Goal: Book appointment/travel/reservation

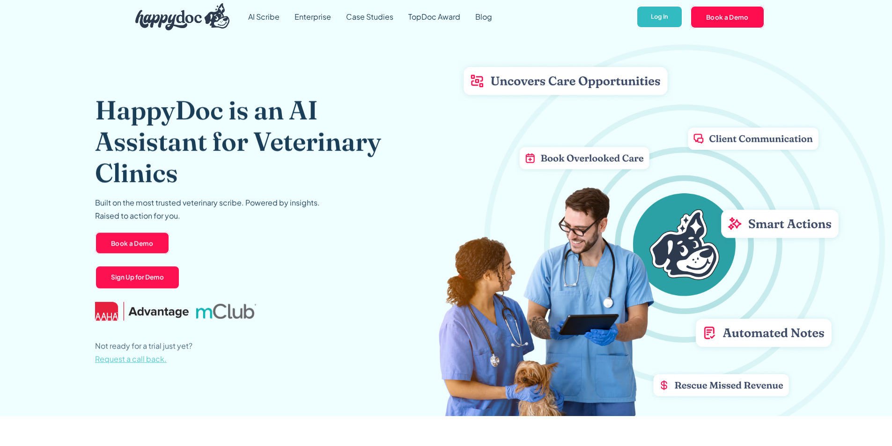
click at [141, 280] on link "Sign Up for Demo" at bounding box center [137, 278] width 85 height 24
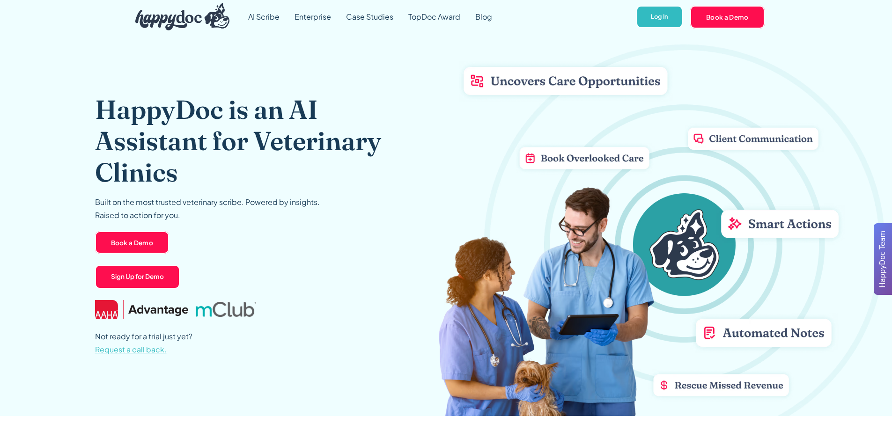
drag, startPoint x: 139, startPoint y: 277, endPoint x: 212, endPoint y: 271, distance: 73.8
click at [139, 276] on link "Sign Up for Demo" at bounding box center [137, 277] width 85 height 24
click at [129, 277] on link "Sign Up for Demo" at bounding box center [138, 277] width 87 height 24
click at [137, 273] on link "Sign Up for Demo" at bounding box center [138, 277] width 87 height 24
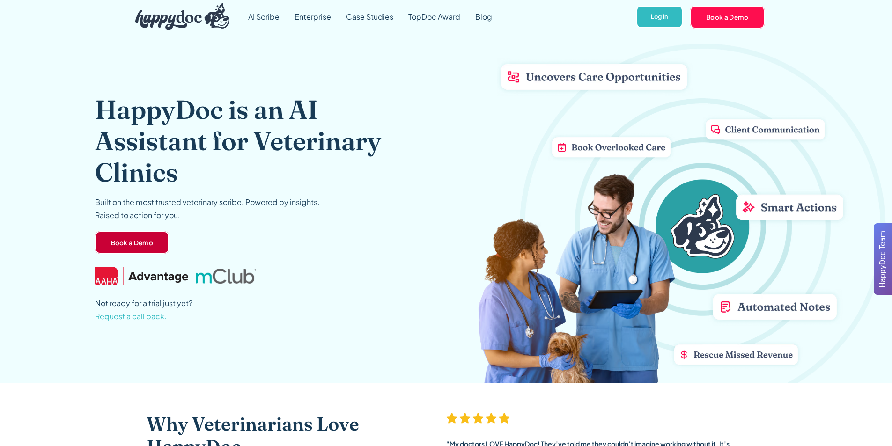
click at [139, 246] on link "Book a Demo" at bounding box center [132, 242] width 74 height 22
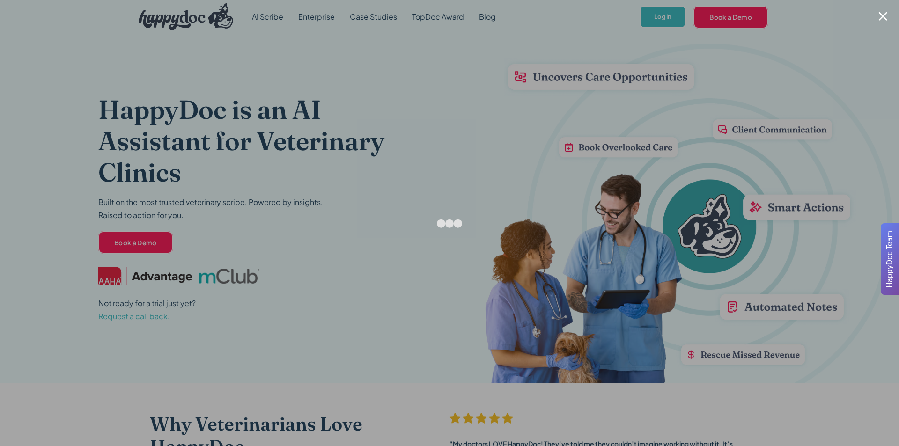
click at [882, 14] on div at bounding box center [883, 16] width 9 height 9
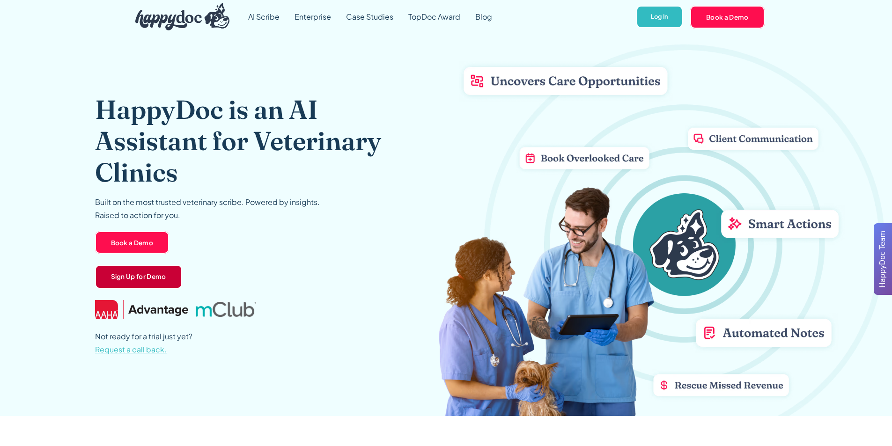
click at [136, 271] on link "Sign Up for Demo" at bounding box center [138, 277] width 87 height 24
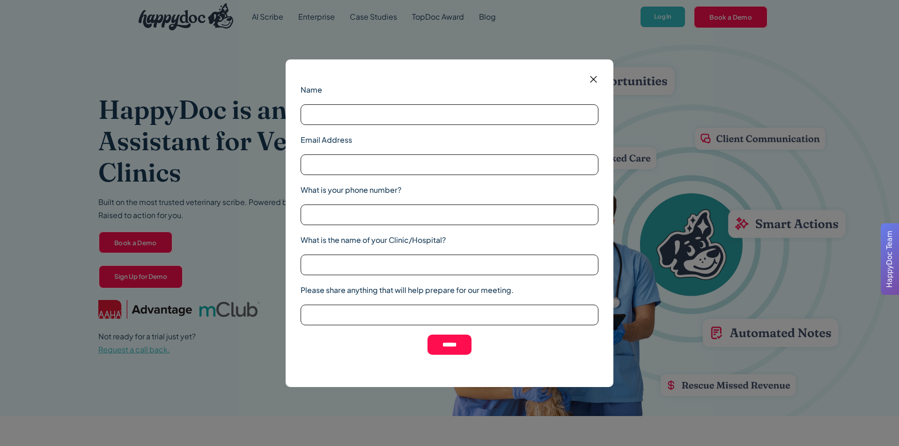
click at [592, 79] on img at bounding box center [594, 80] width 12 height 12
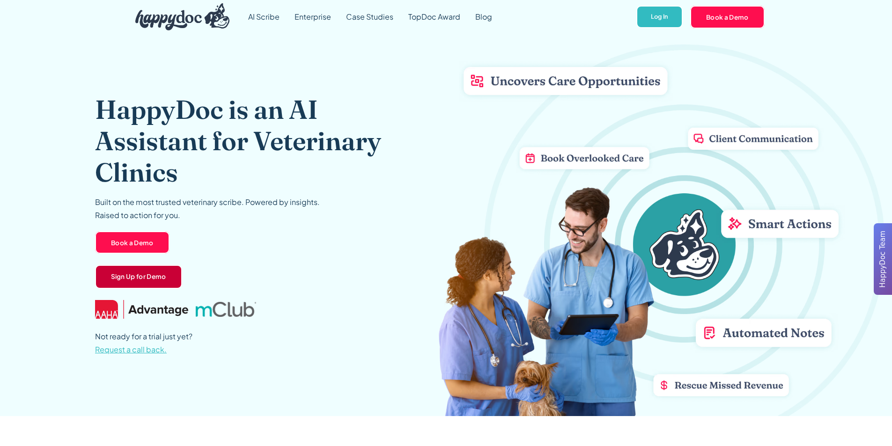
click at [164, 271] on link "Sign Up for Demo" at bounding box center [138, 277] width 87 height 24
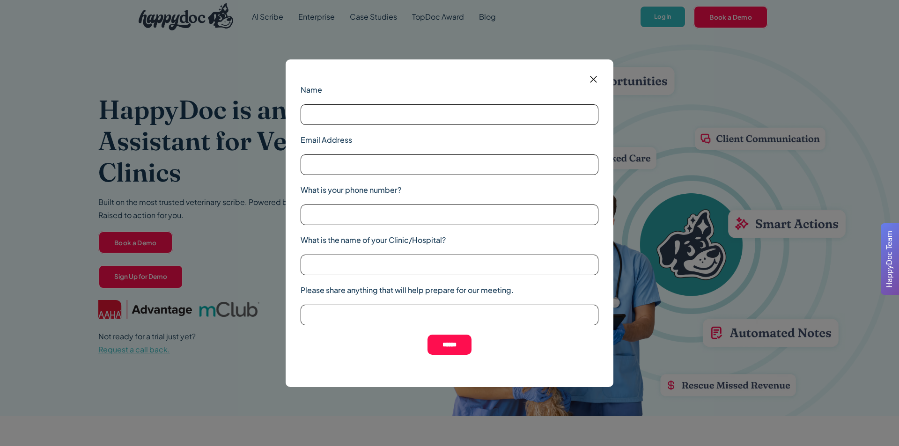
click at [597, 77] on img at bounding box center [594, 80] width 12 height 12
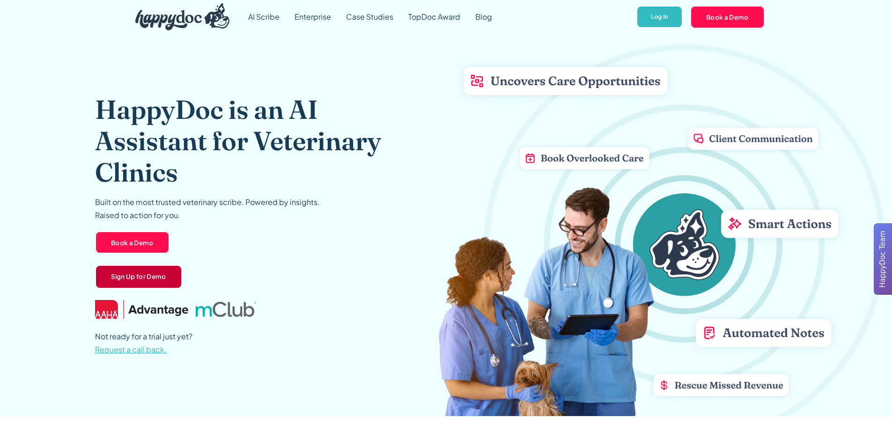
click at [142, 279] on link "Sign Up for Demo" at bounding box center [138, 277] width 87 height 24
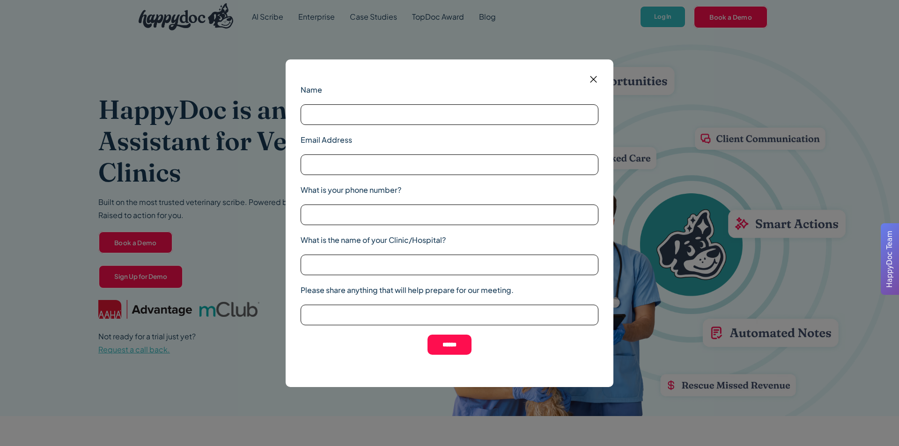
click at [592, 79] on img at bounding box center [594, 80] width 12 height 12
